Goal: Transaction & Acquisition: Download file/media

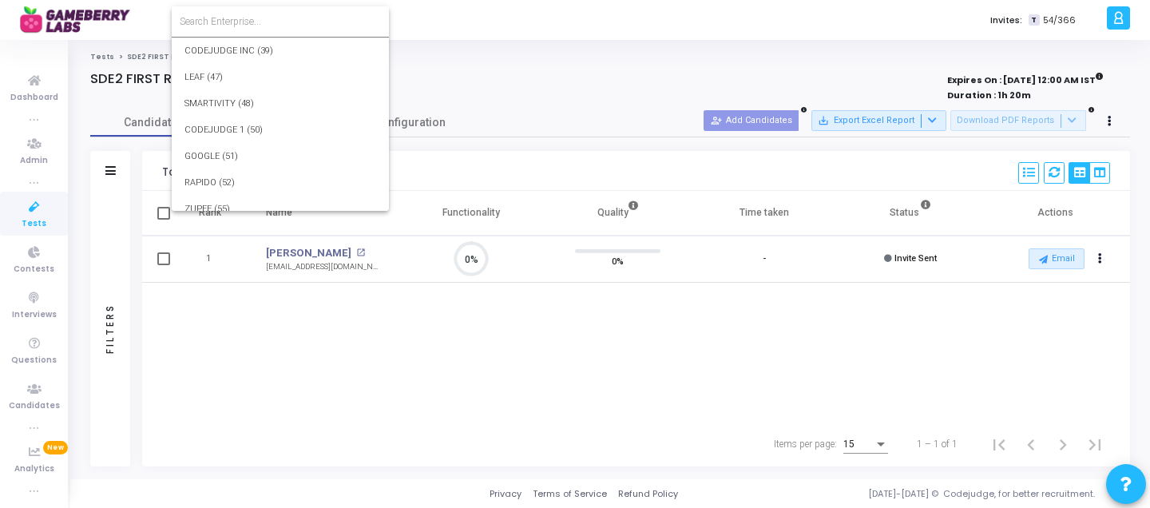
click at [260, 22] on input at bounding box center [280, 21] width 201 height 14
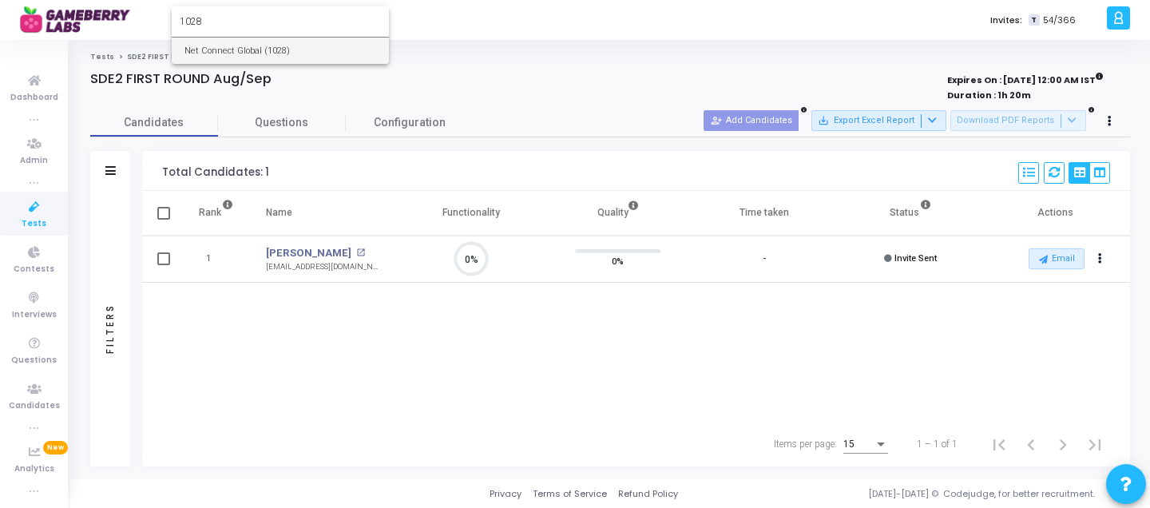
type input "1028"
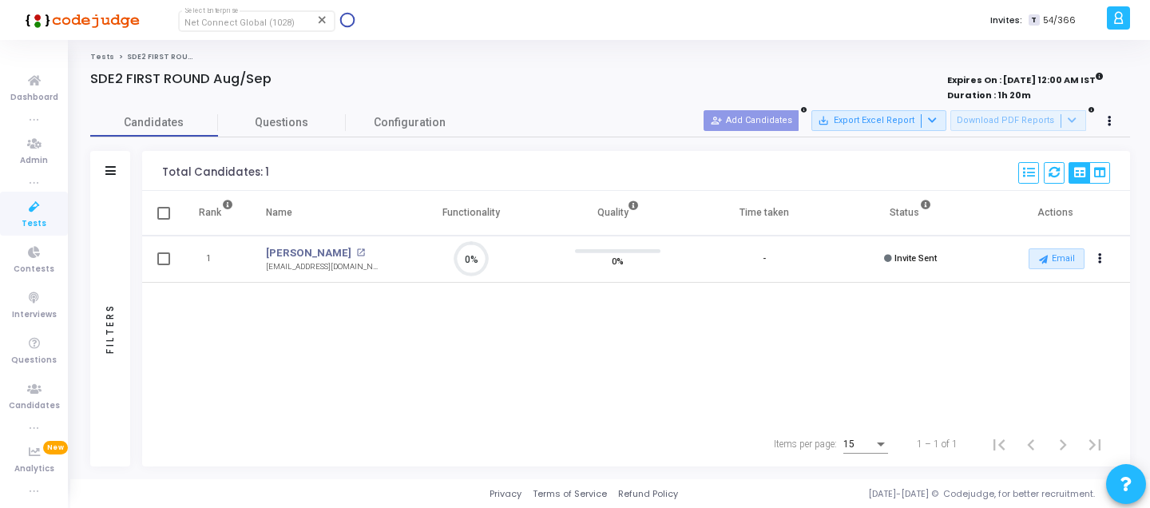
click at [22, 225] on span "Tests" at bounding box center [34, 224] width 25 height 14
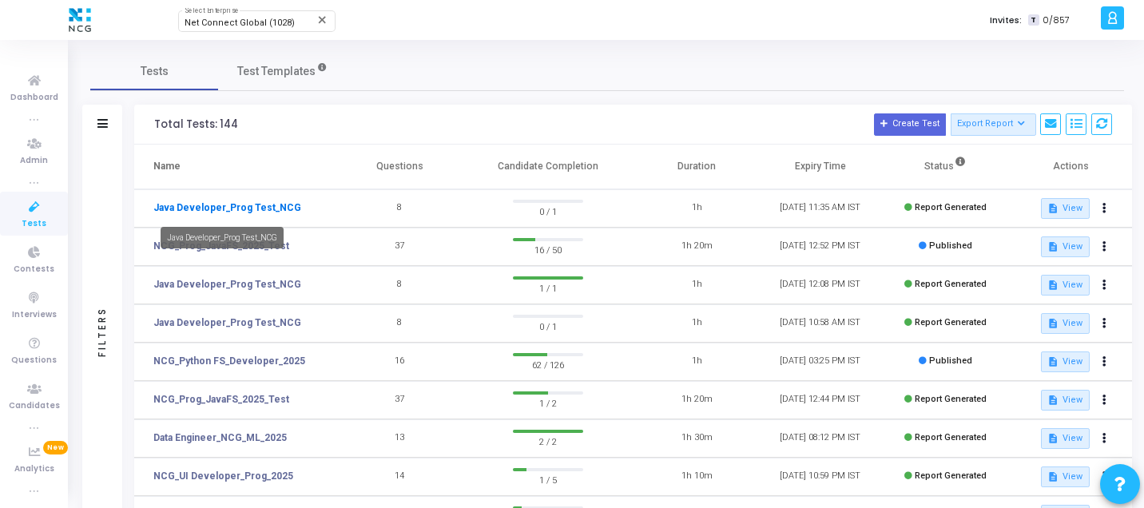
click at [268, 211] on link "Java Developer_Prog Test_NCG" at bounding box center [227, 208] width 148 height 14
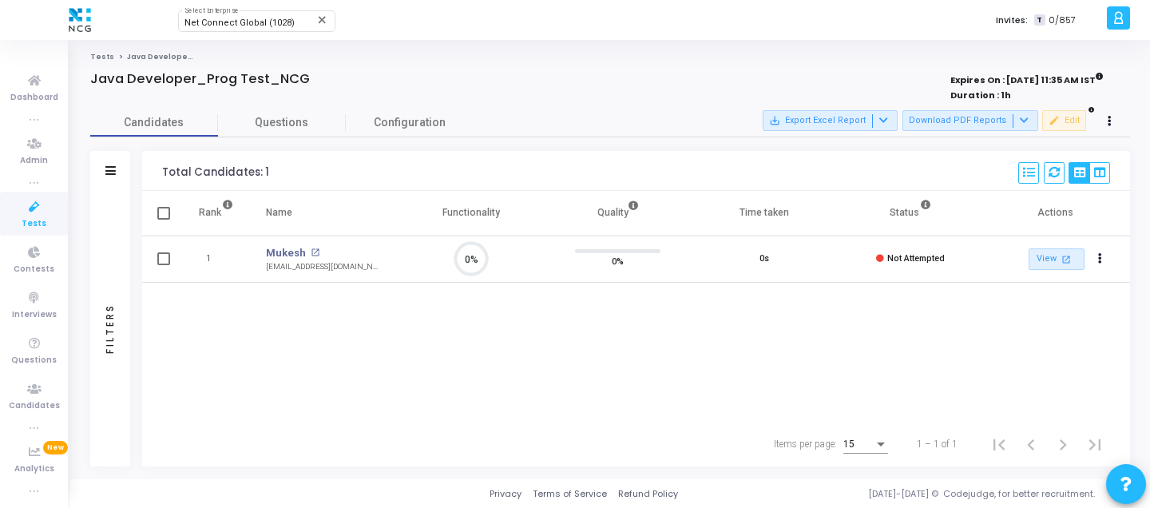
scroll to position [7, 7]
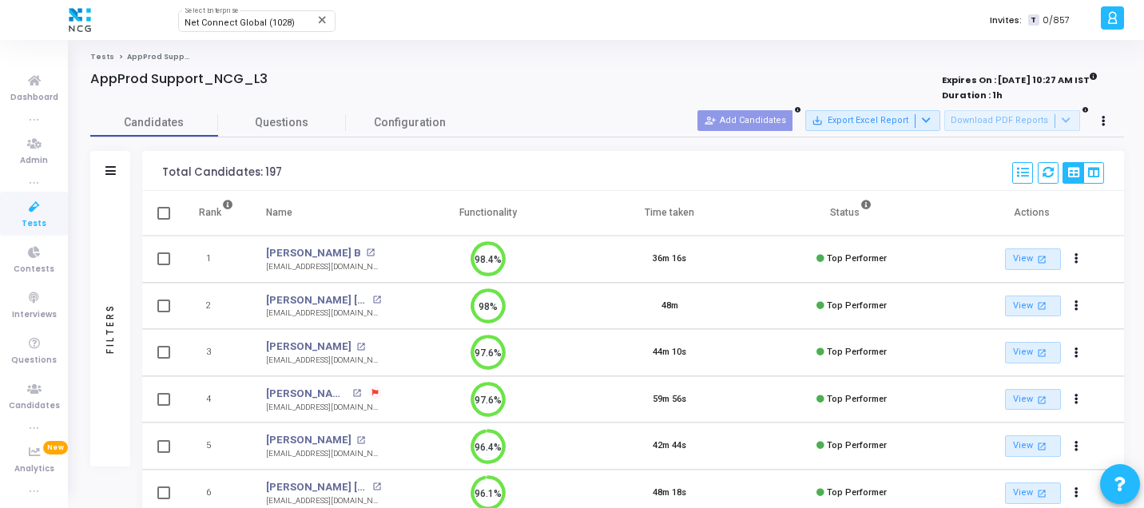
click at [100, 349] on div "Filters" at bounding box center [110, 329] width 40 height 276
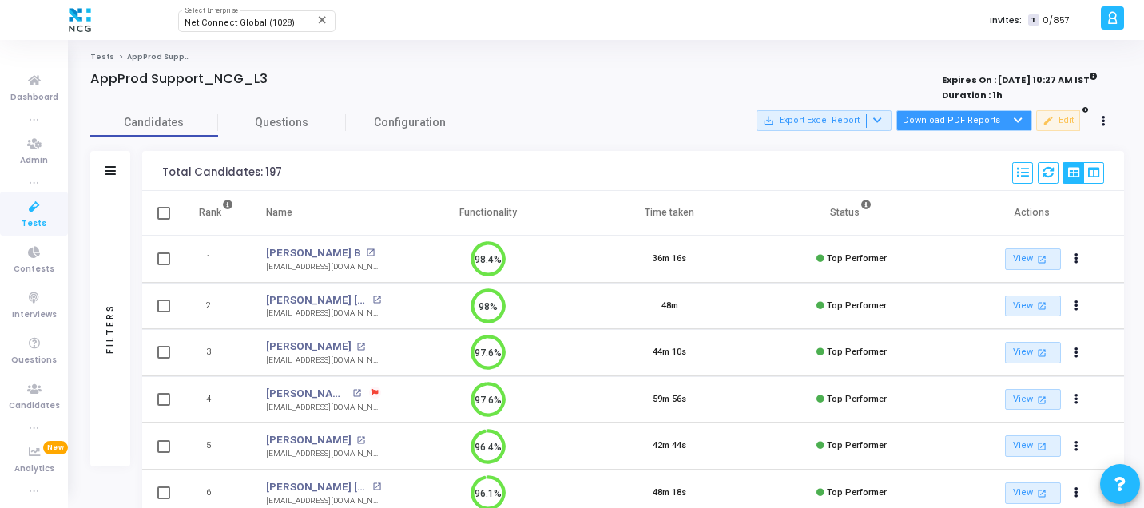
click at [1021, 118] on icon at bounding box center [1018, 120] width 9 height 9
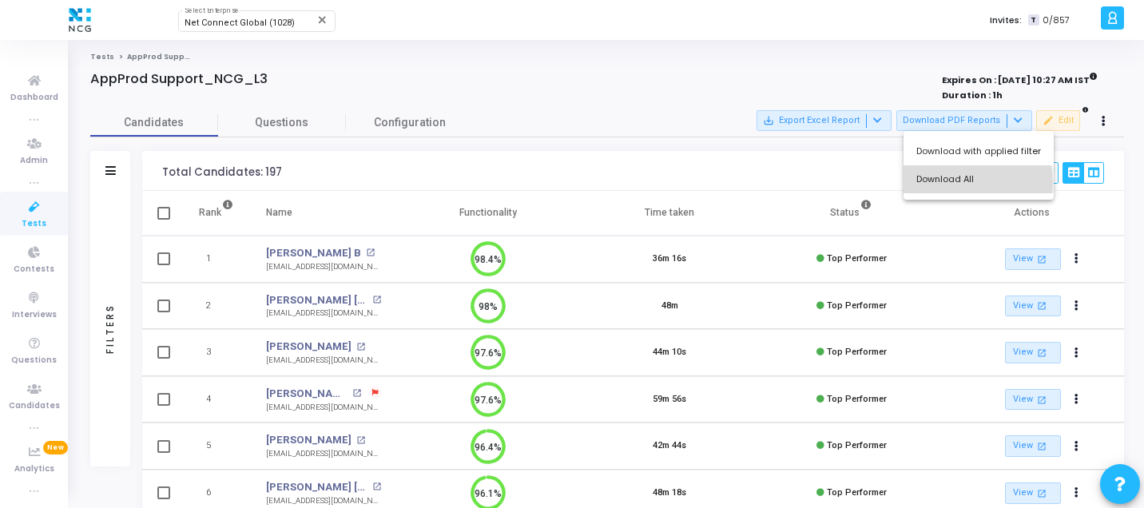
click at [956, 183] on button "Download All" at bounding box center [979, 179] width 150 height 28
